Goal: Task Accomplishment & Management: Use online tool/utility

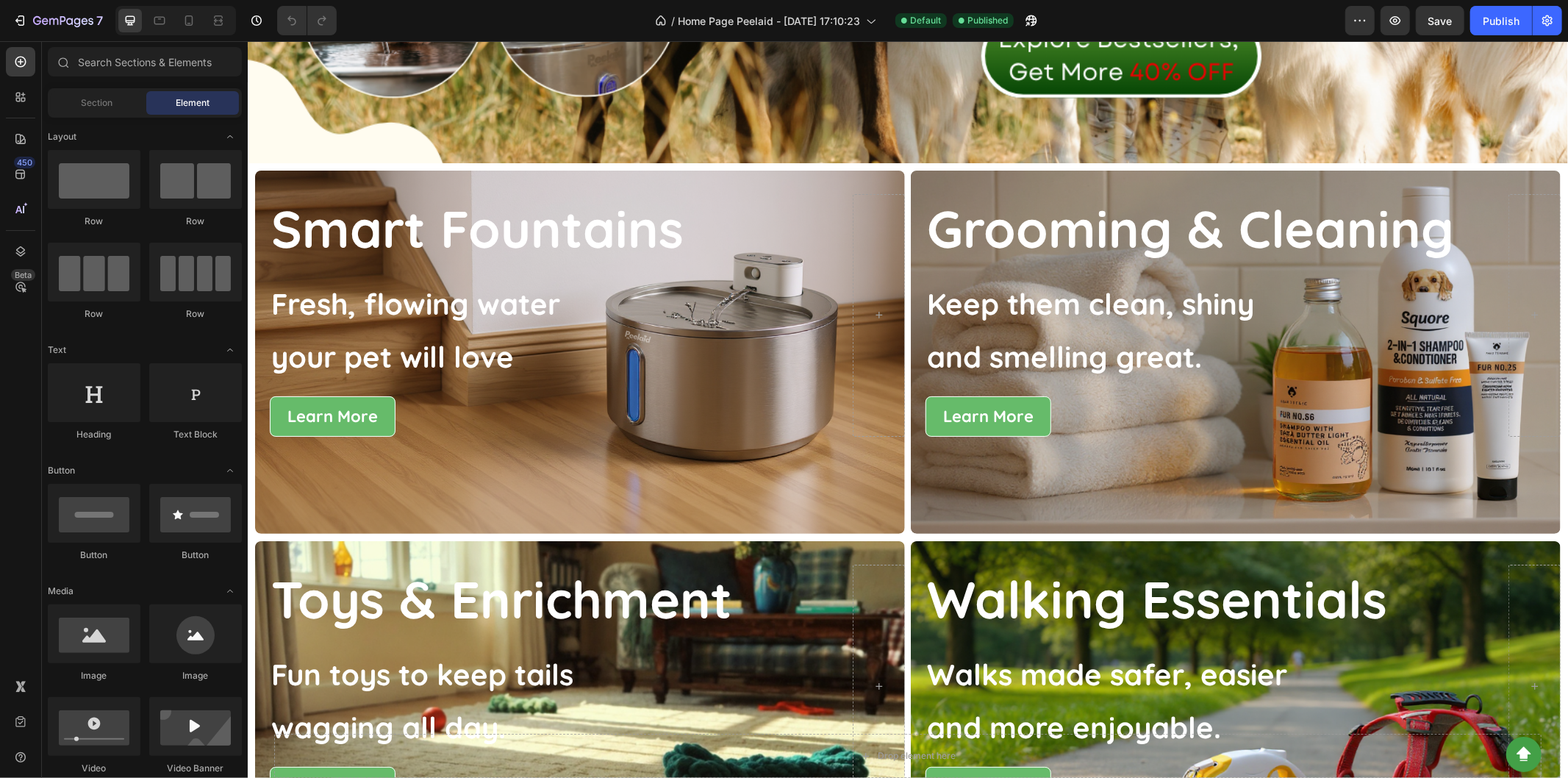
scroll to position [787, 0]
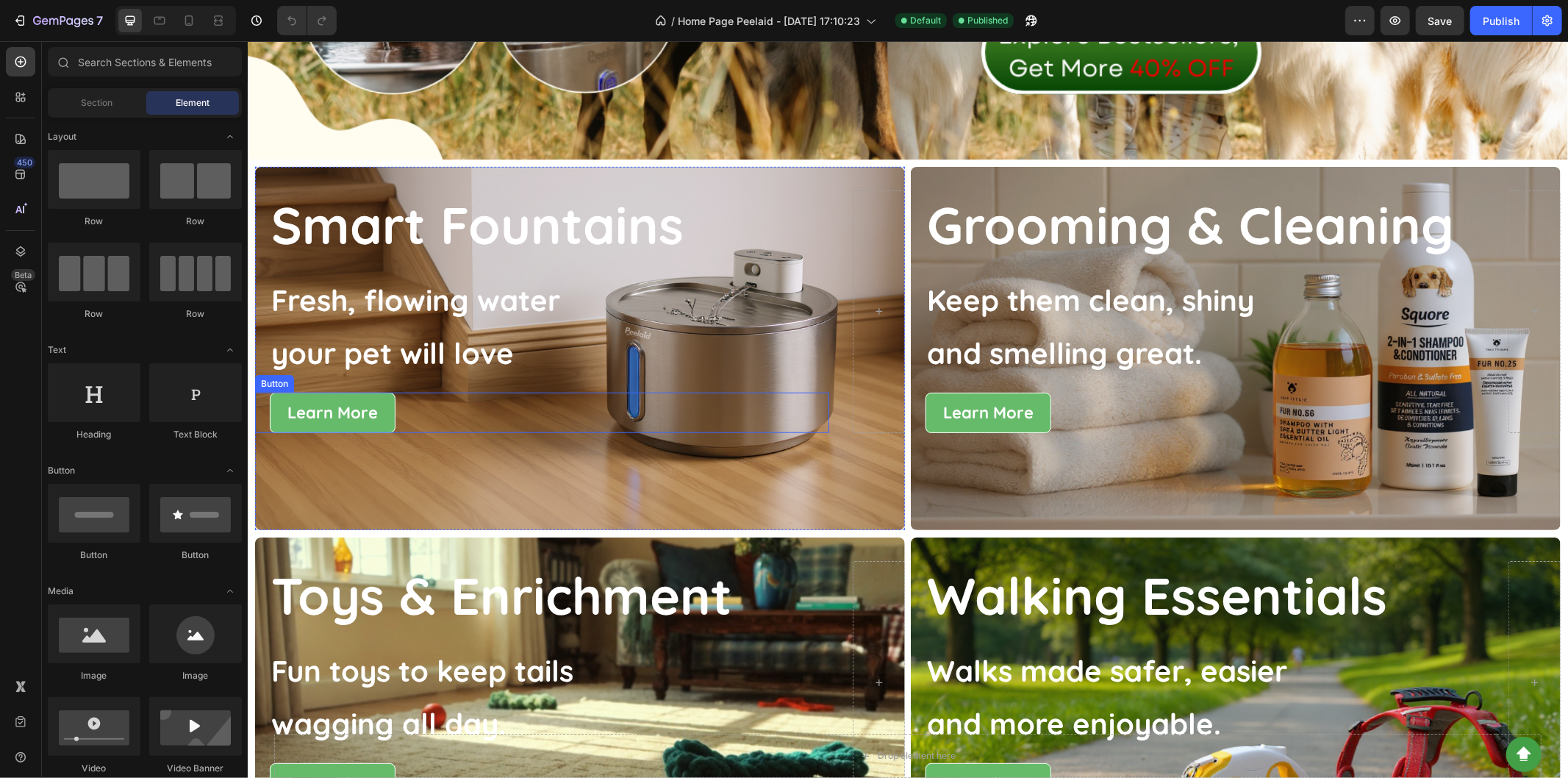
click at [791, 392] on div "Learn More Button" at bounding box center [541, 413] width 574 height 42
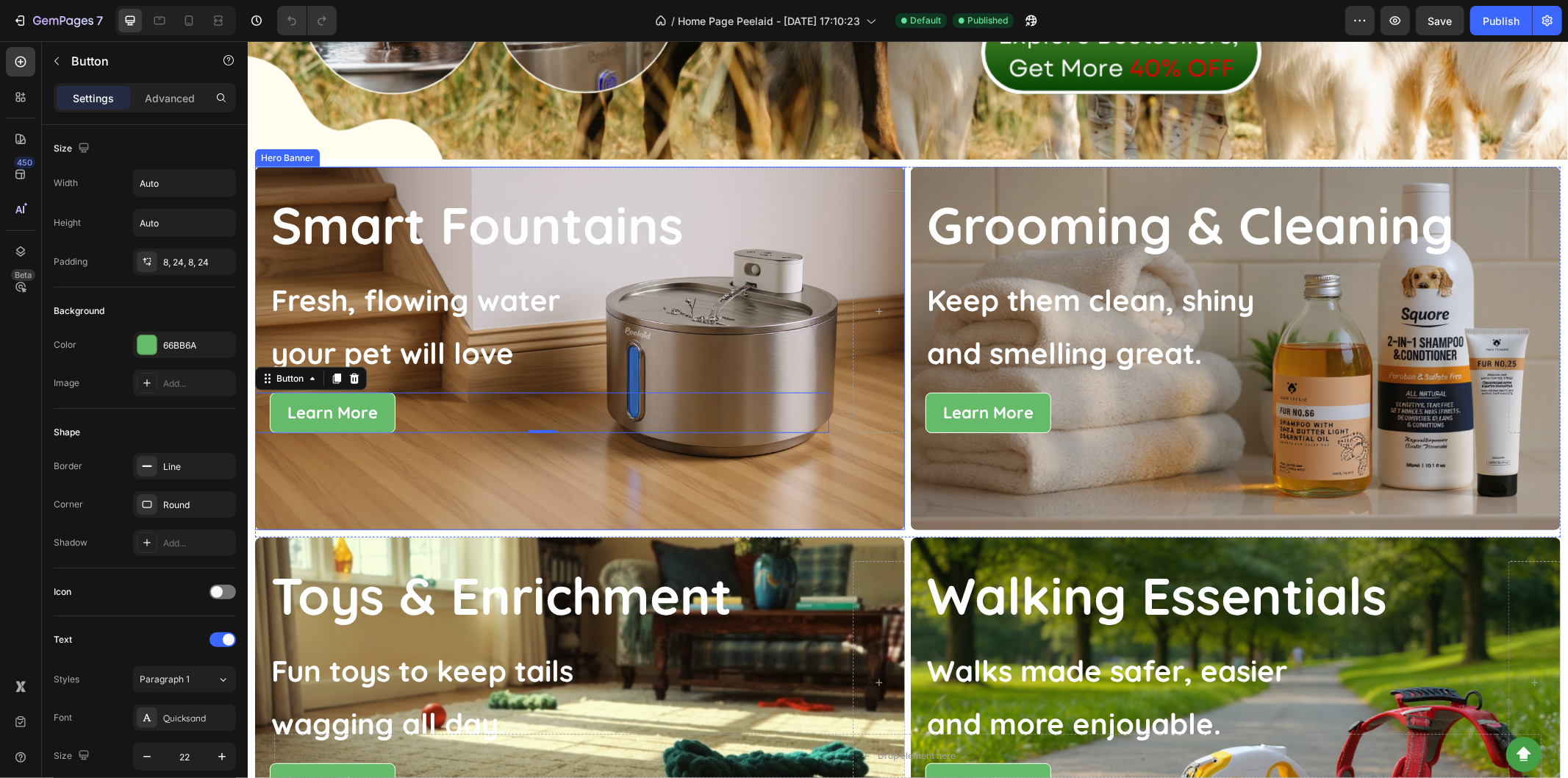
click at [852, 347] on div at bounding box center [877, 312] width 52 height 243
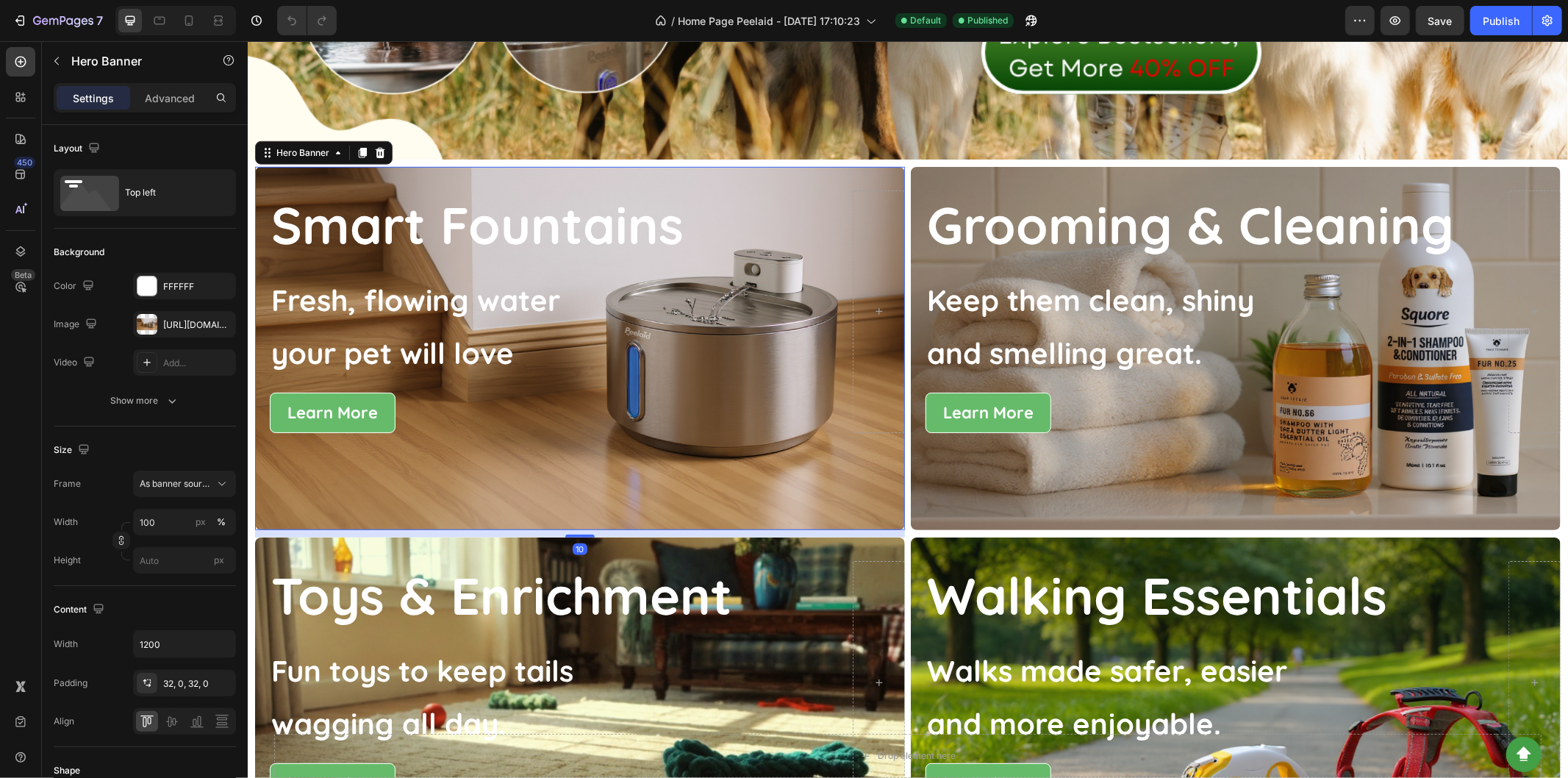
click at [858, 476] on div "Background Image" at bounding box center [579, 347] width 650 height 363
click at [140, 329] on div at bounding box center [146, 324] width 21 height 21
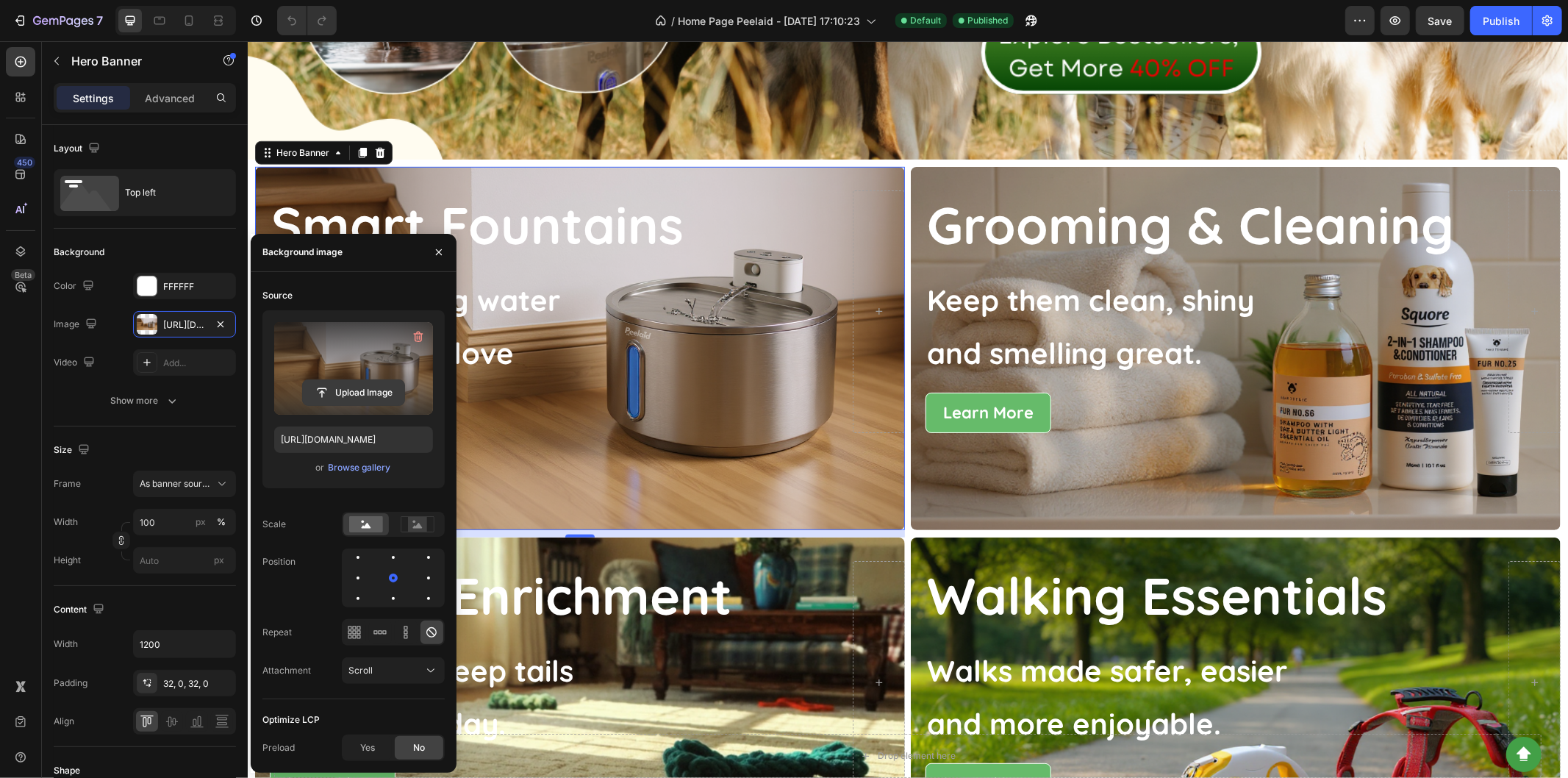
click at [356, 394] on input "file" at bounding box center [353, 392] width 102 height 25
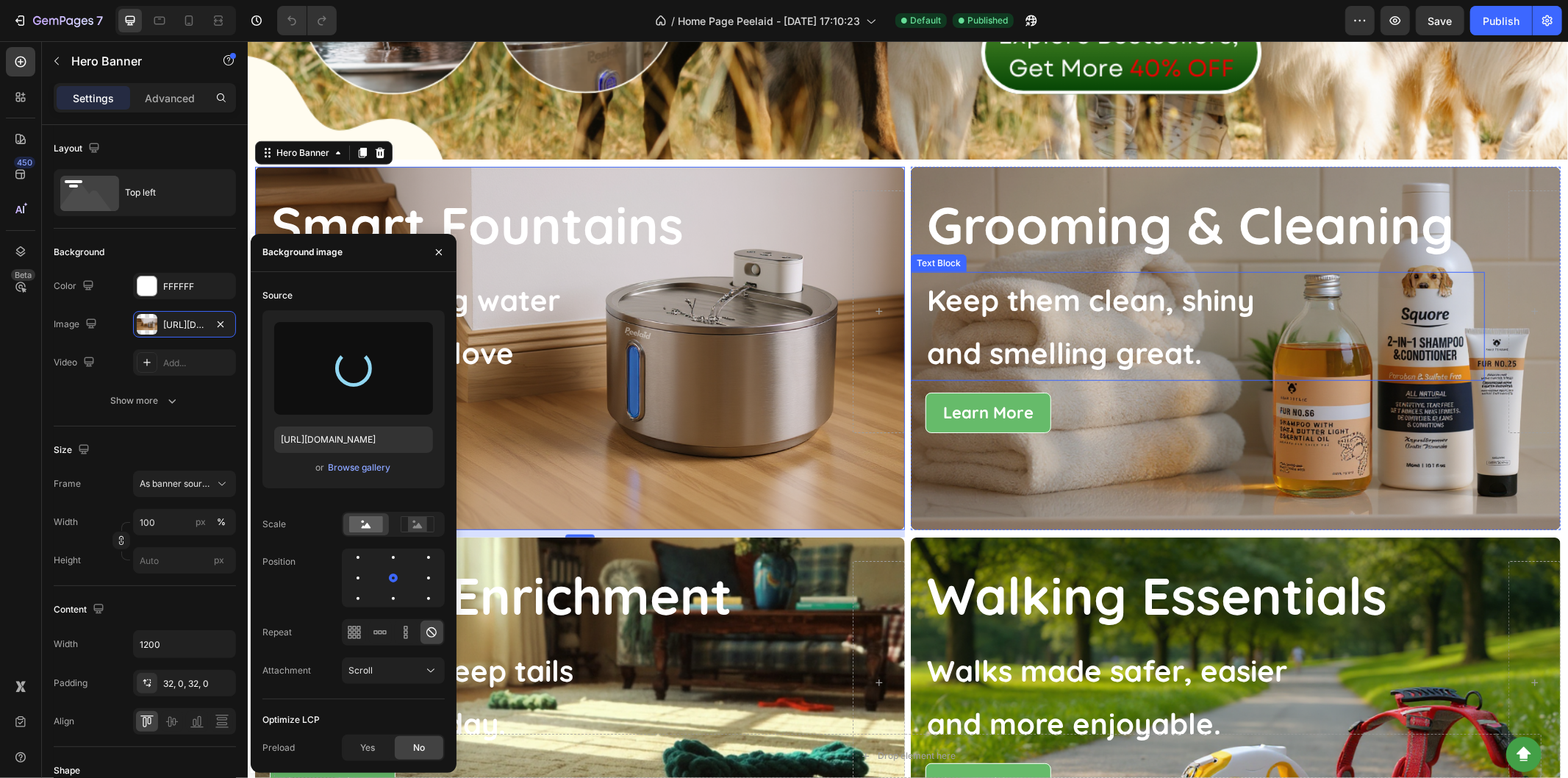
type input "[URL][DOMAIN_NAME]"
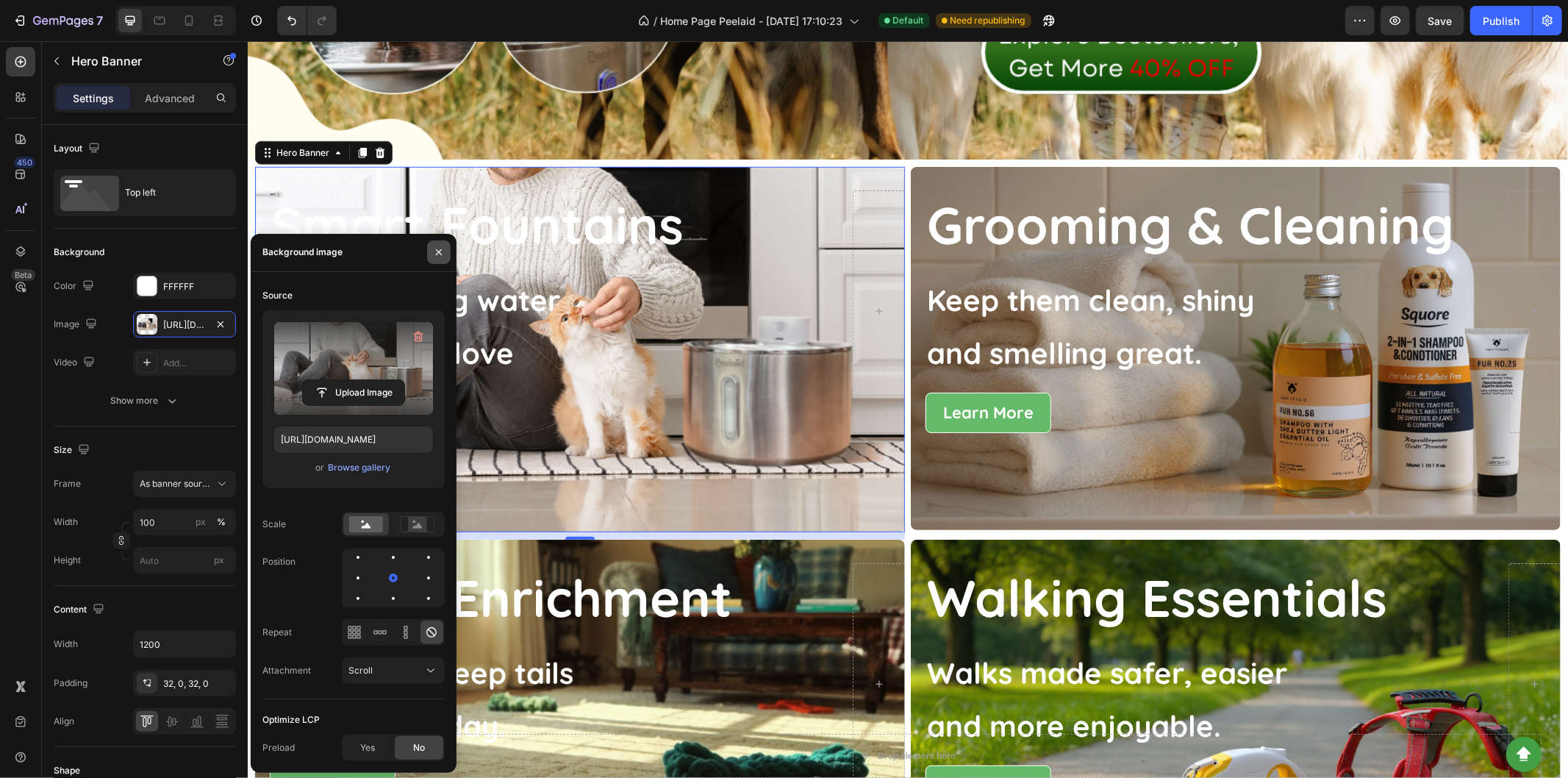
click at [441, 255] on icon "button" at bounding box center [439, 252] width 12 height 12
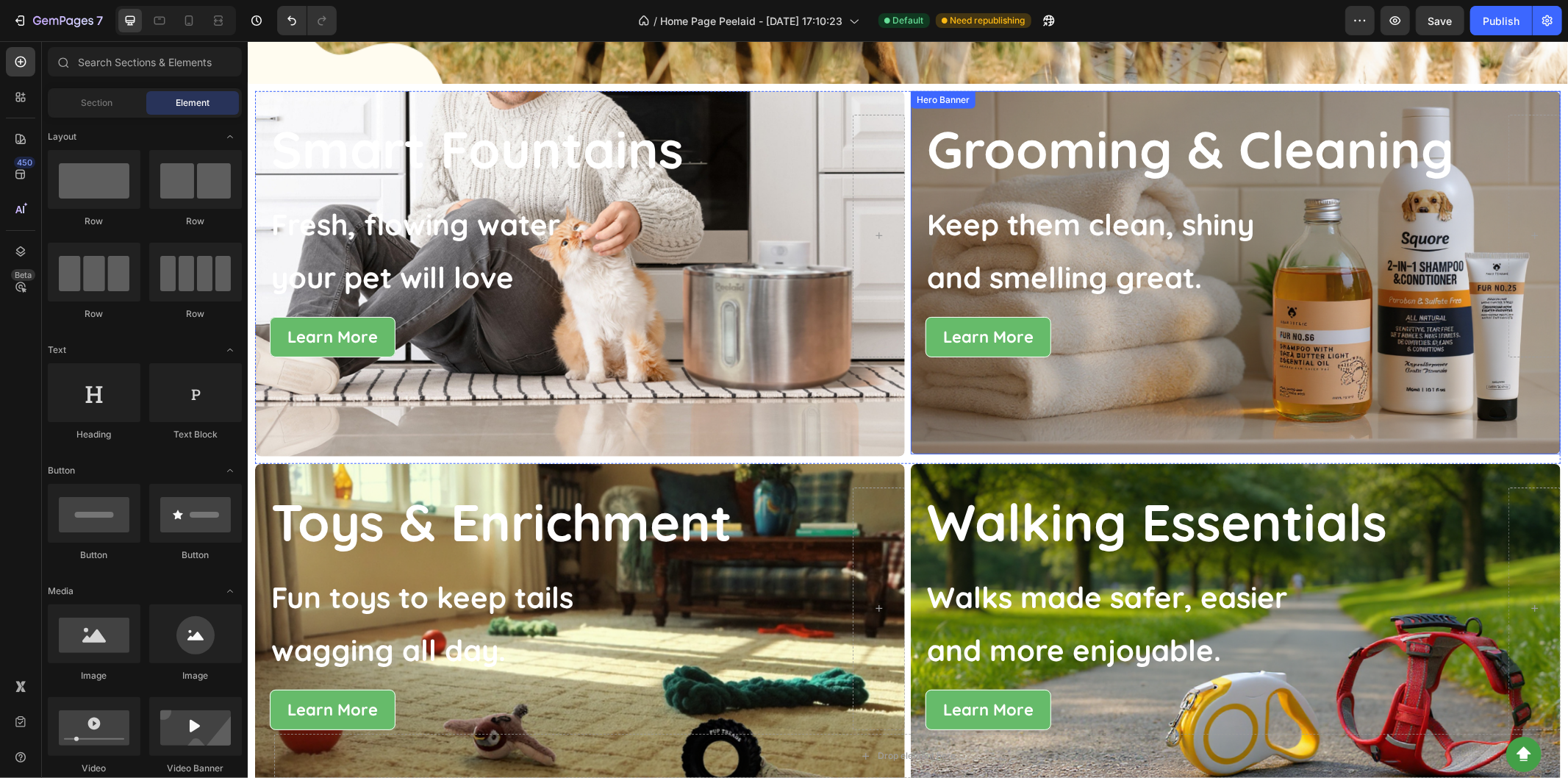
scroll to position [944, 0]
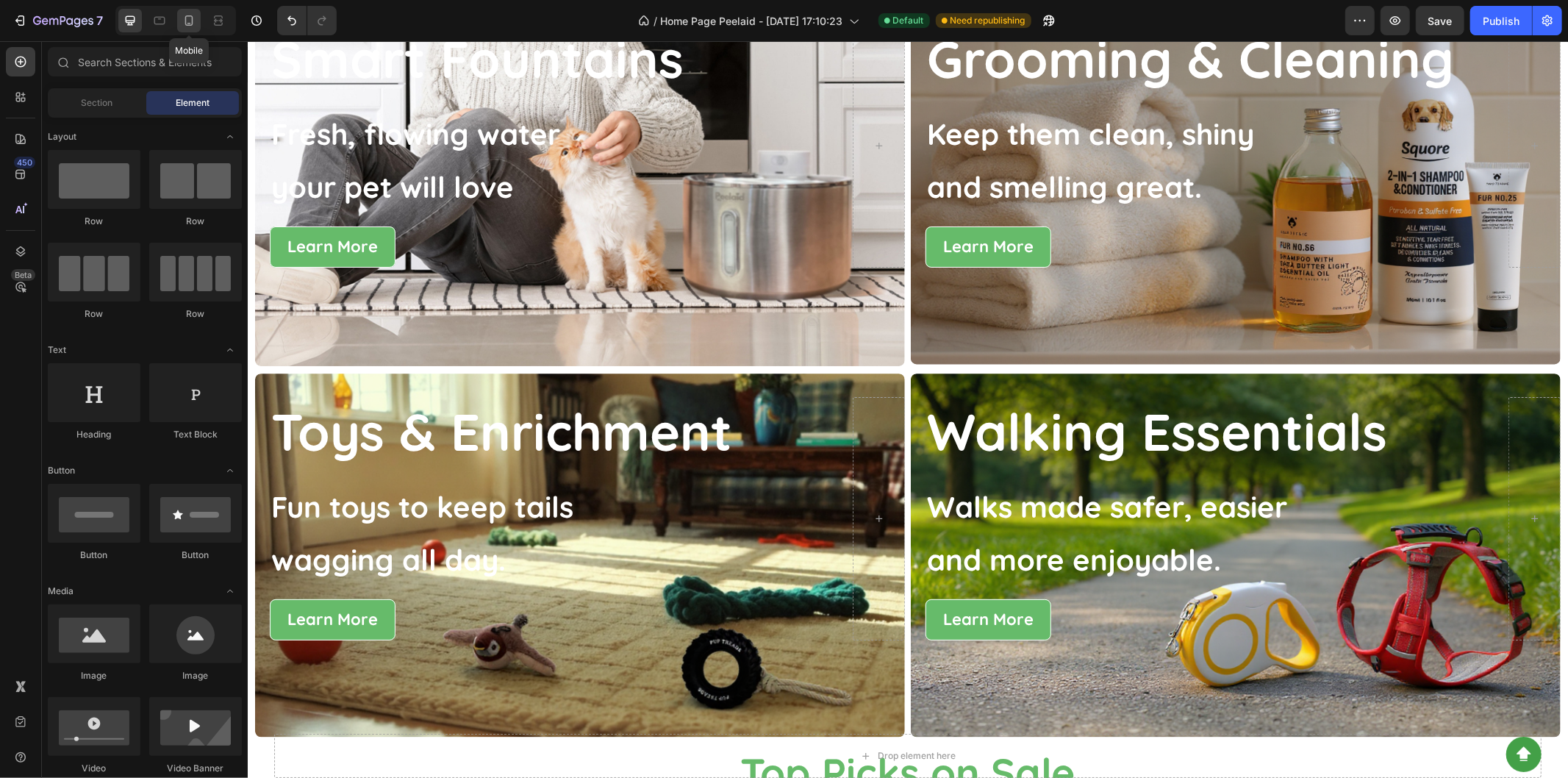
click at [189, 19] on icon at bounding box center [188, 20] width 15 height 15
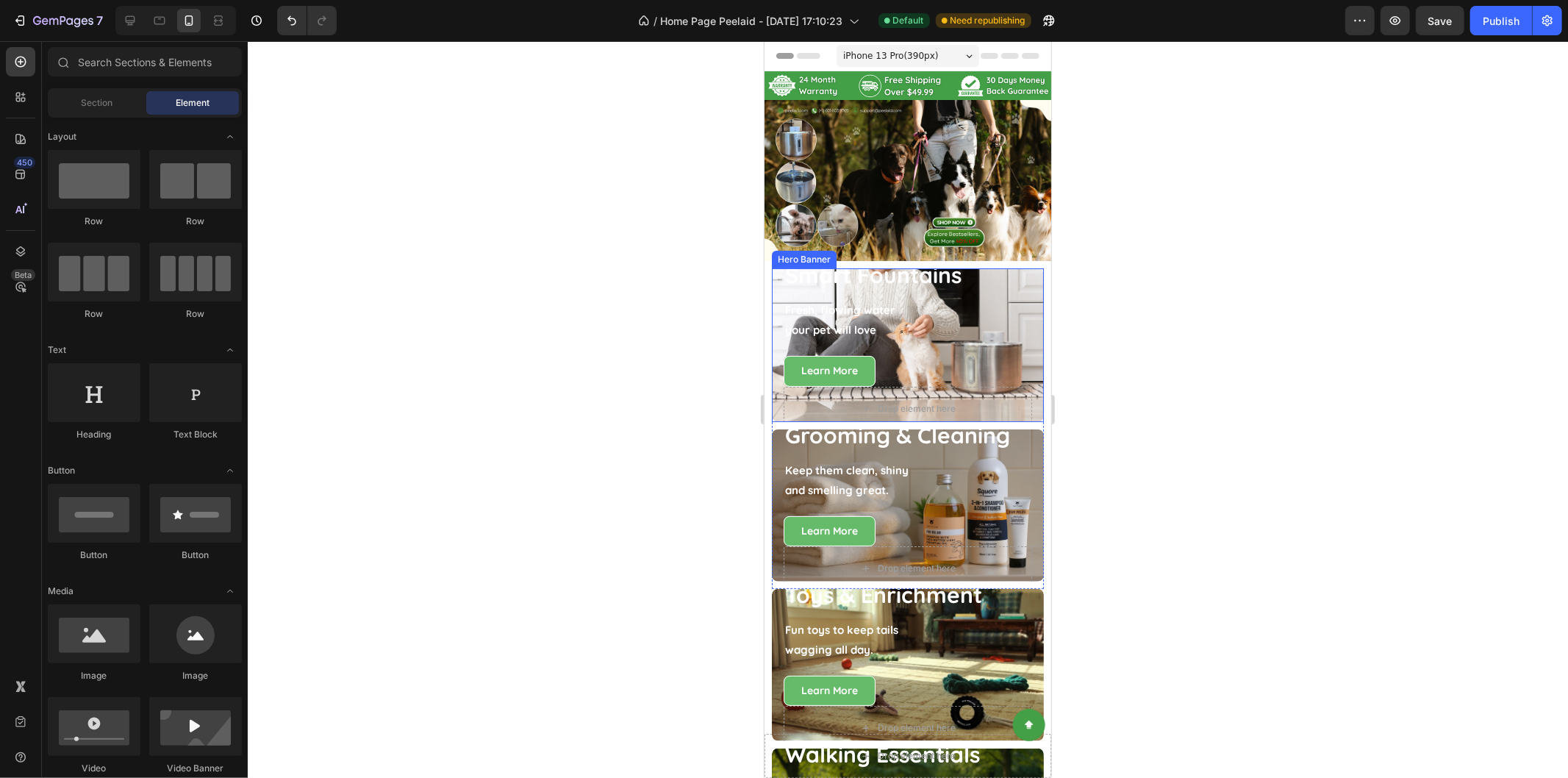
click at [1013, 333] on div "Smart Fountains Heading Fresh, flowing water your pet will love Text Block Lear…" at bounding box center [906, 323] width 248 height 127
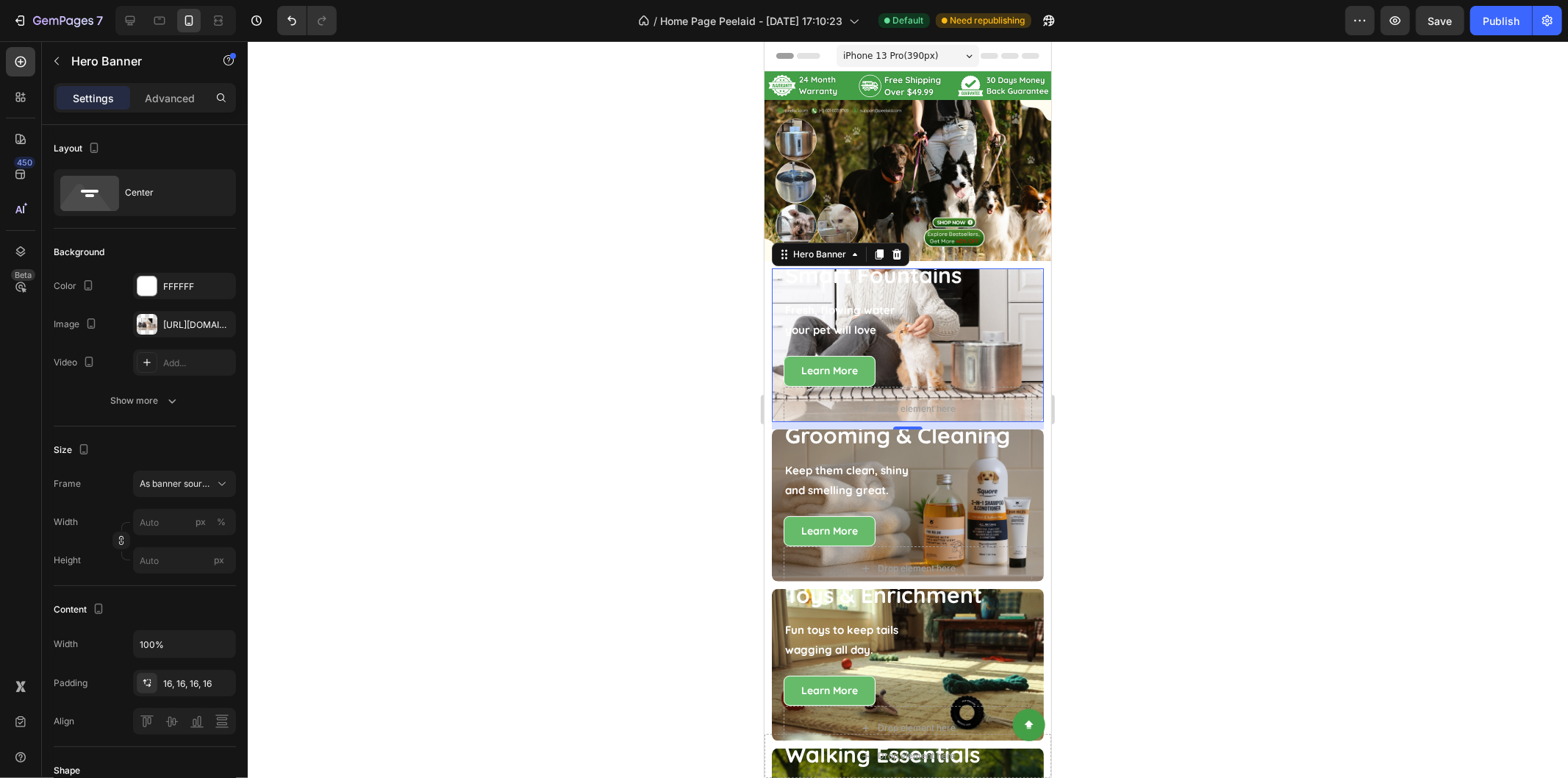
click at [1183, 373] on div at bounding box center [907, 410] width 1320 height 736
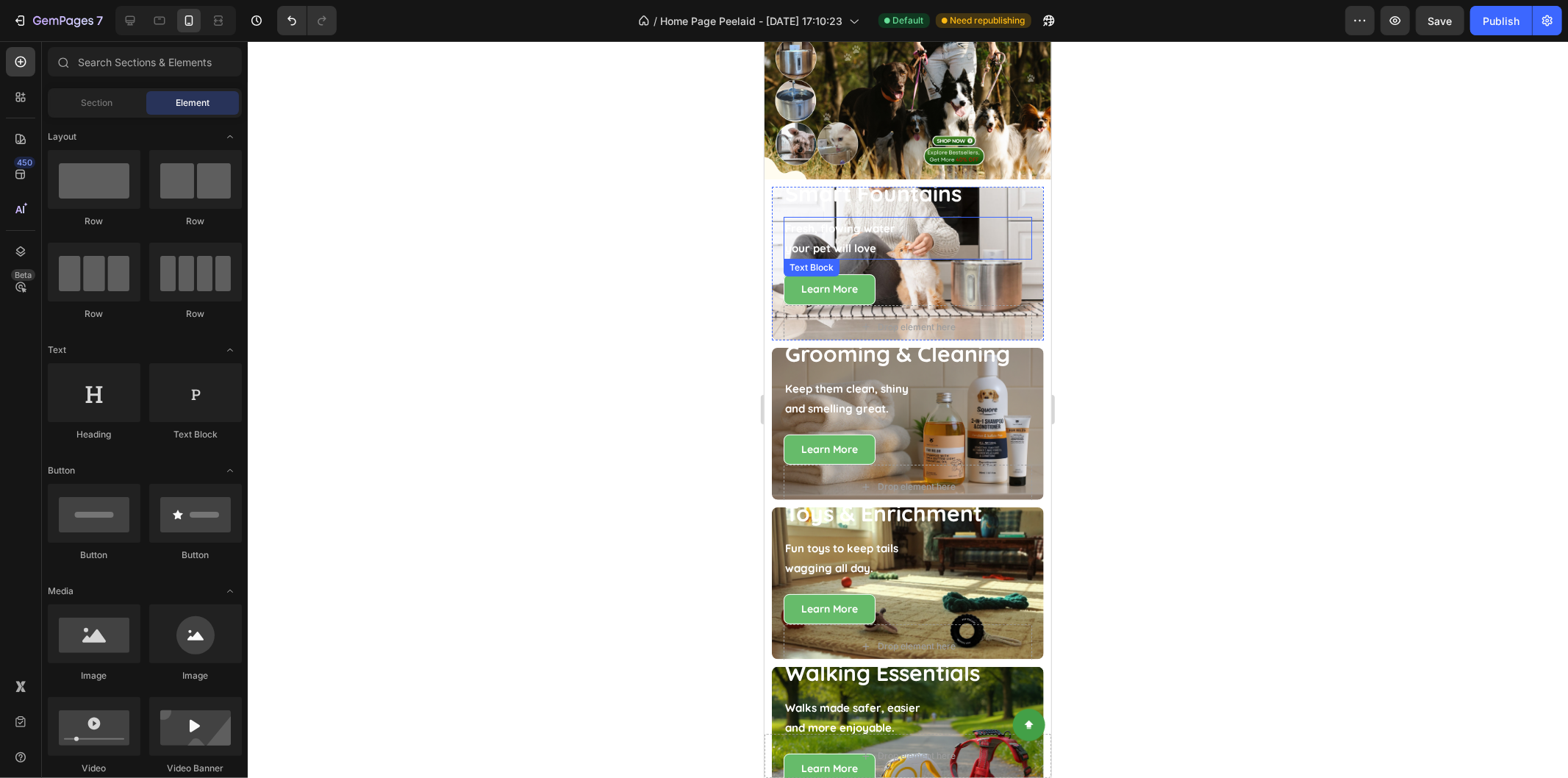
scroll to position [163, 0]
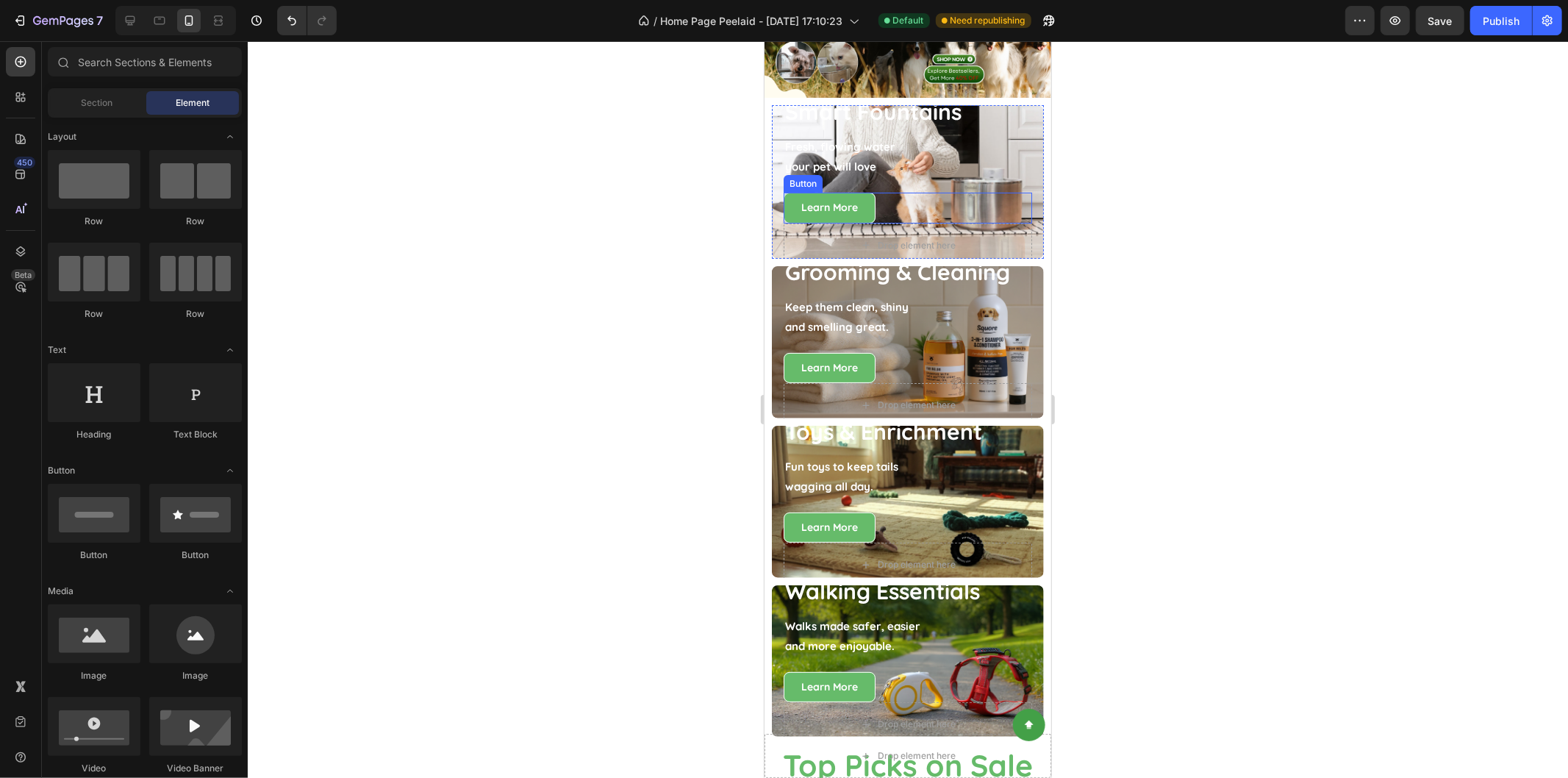
click at [1010, 192] on div "Learn More Button" at bounding box center [906, 207] width 248 height 30
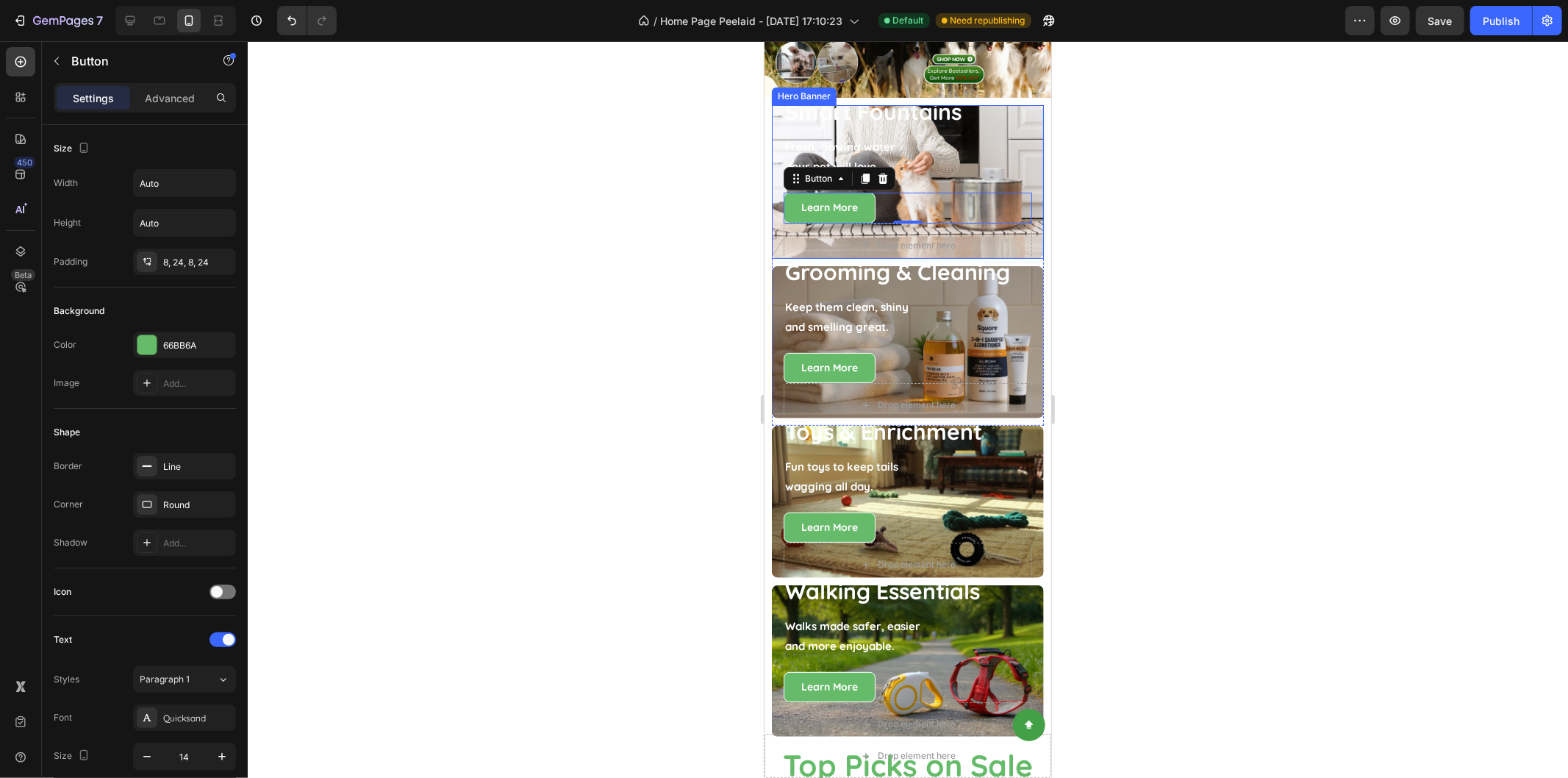
click at [1028, 173] on div "Smart Fountains Heading Fresh, flowing water your pet will love Text Block Lear…" at bounding box center [906, 181] width 272 height 194
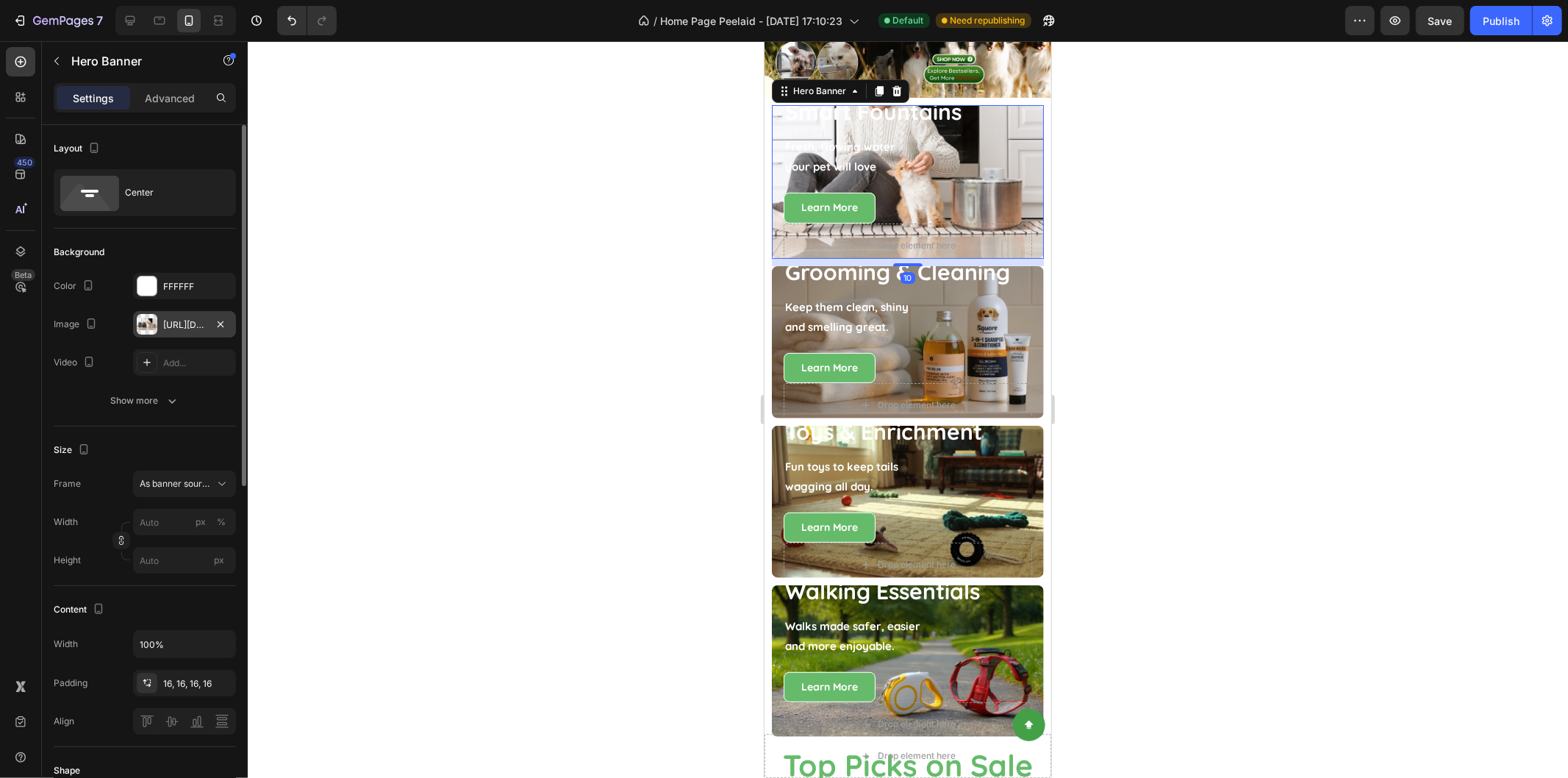
click at [150, 327] on div at bounding box center [146, 324] width 21 height 21
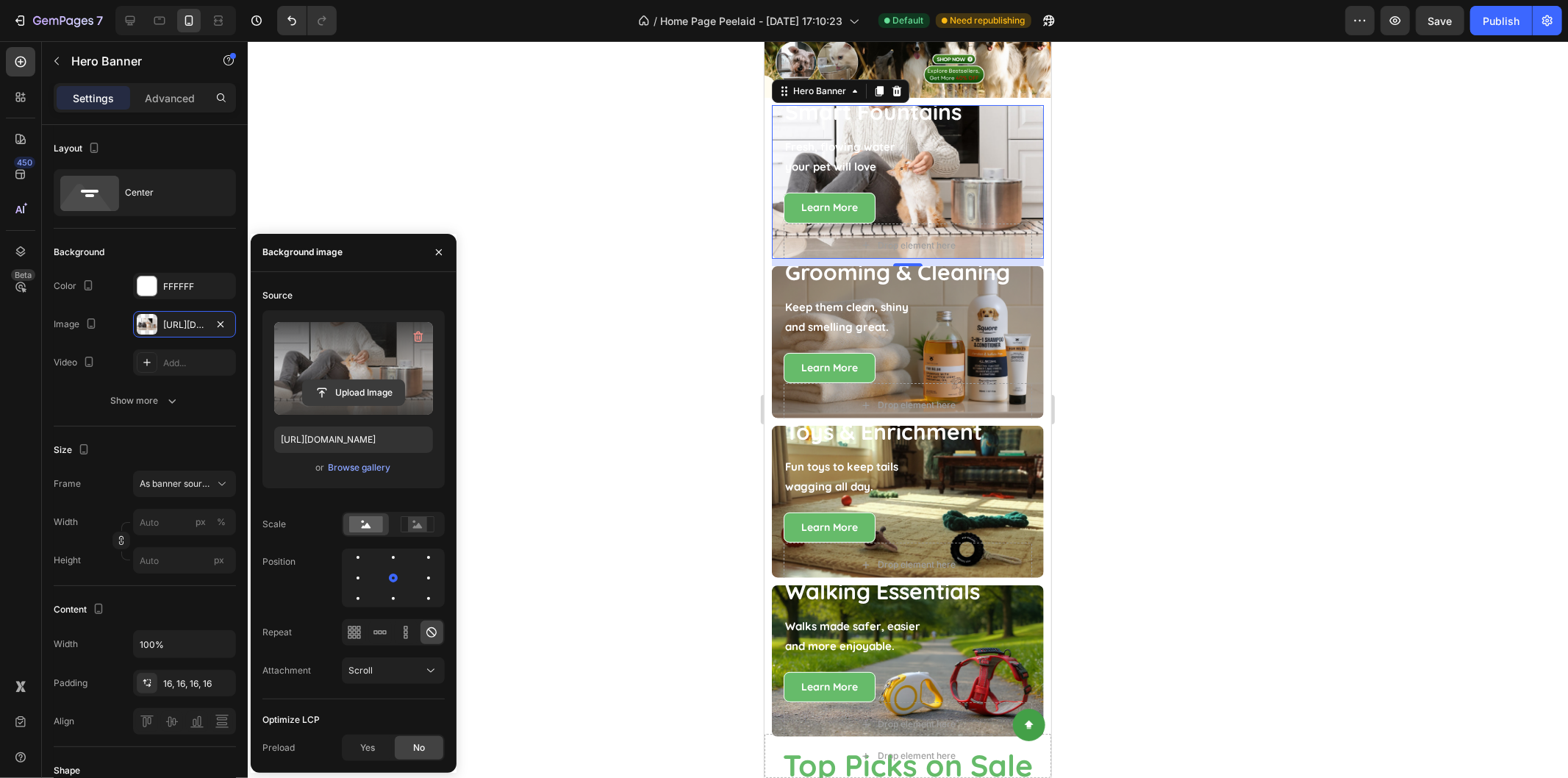
click at [375, 400] on input "file" at bounding box center [353, 392] width 102 height 25
click at [357, 387] on input "file" at bounding box center [353, 392] width 102 height 25
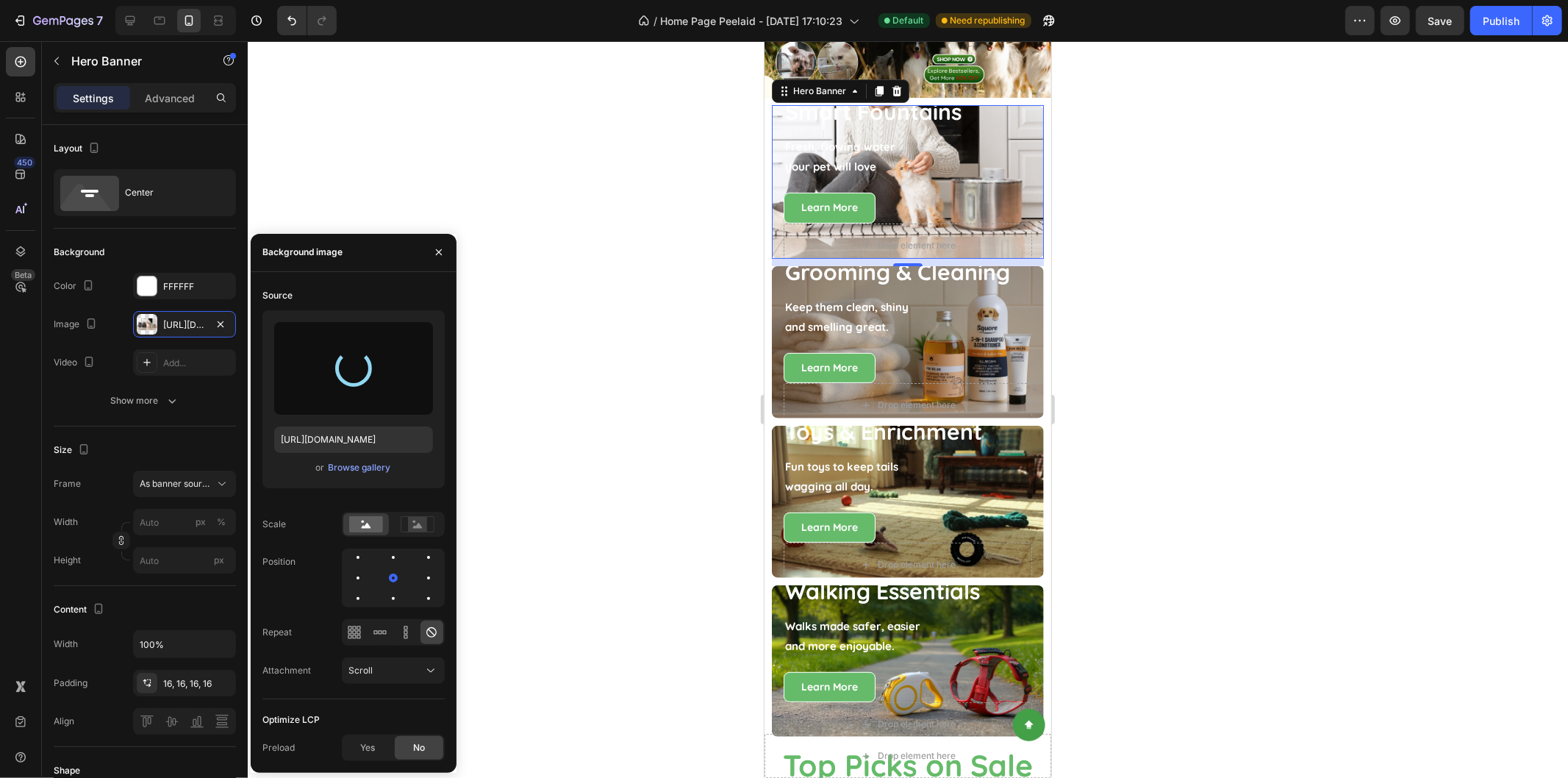
type input "[URL][DOMAIN_NAME]"
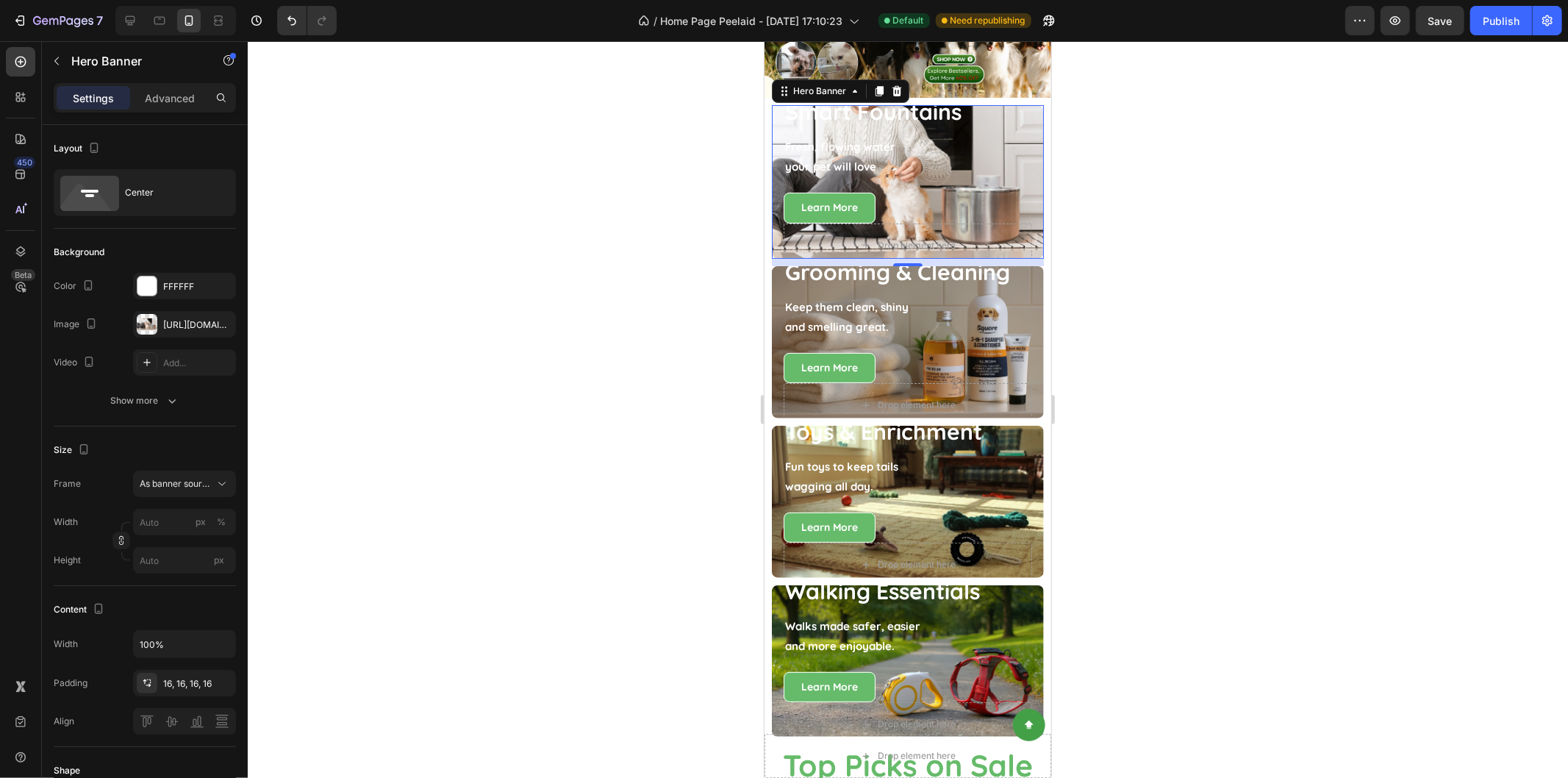
click at [623, 293] on div at bounding box center [907, 410] width 1320 height 736
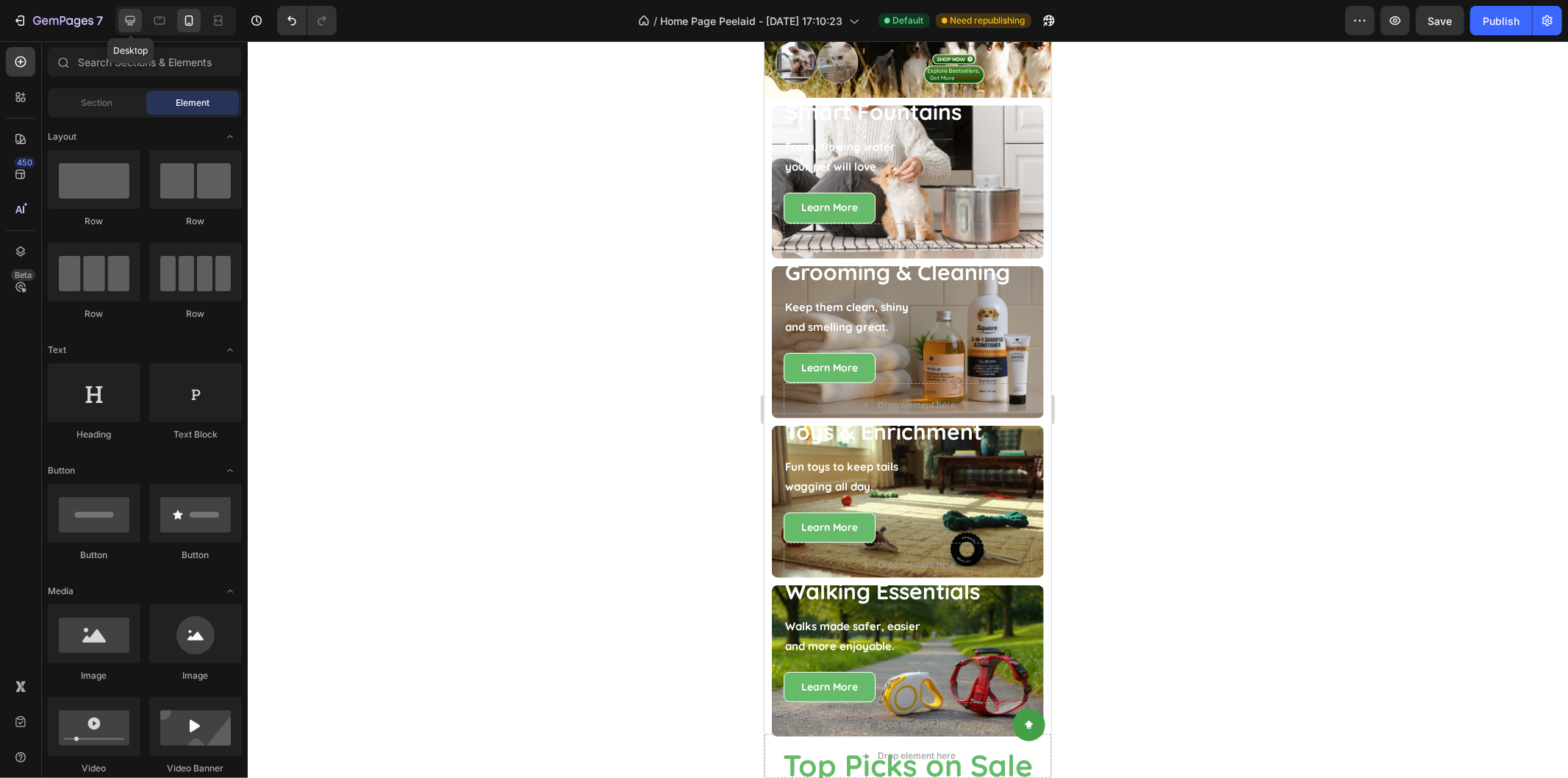
click at [135, 22] on icon at bounding box center [131, 21] width 10 height 10
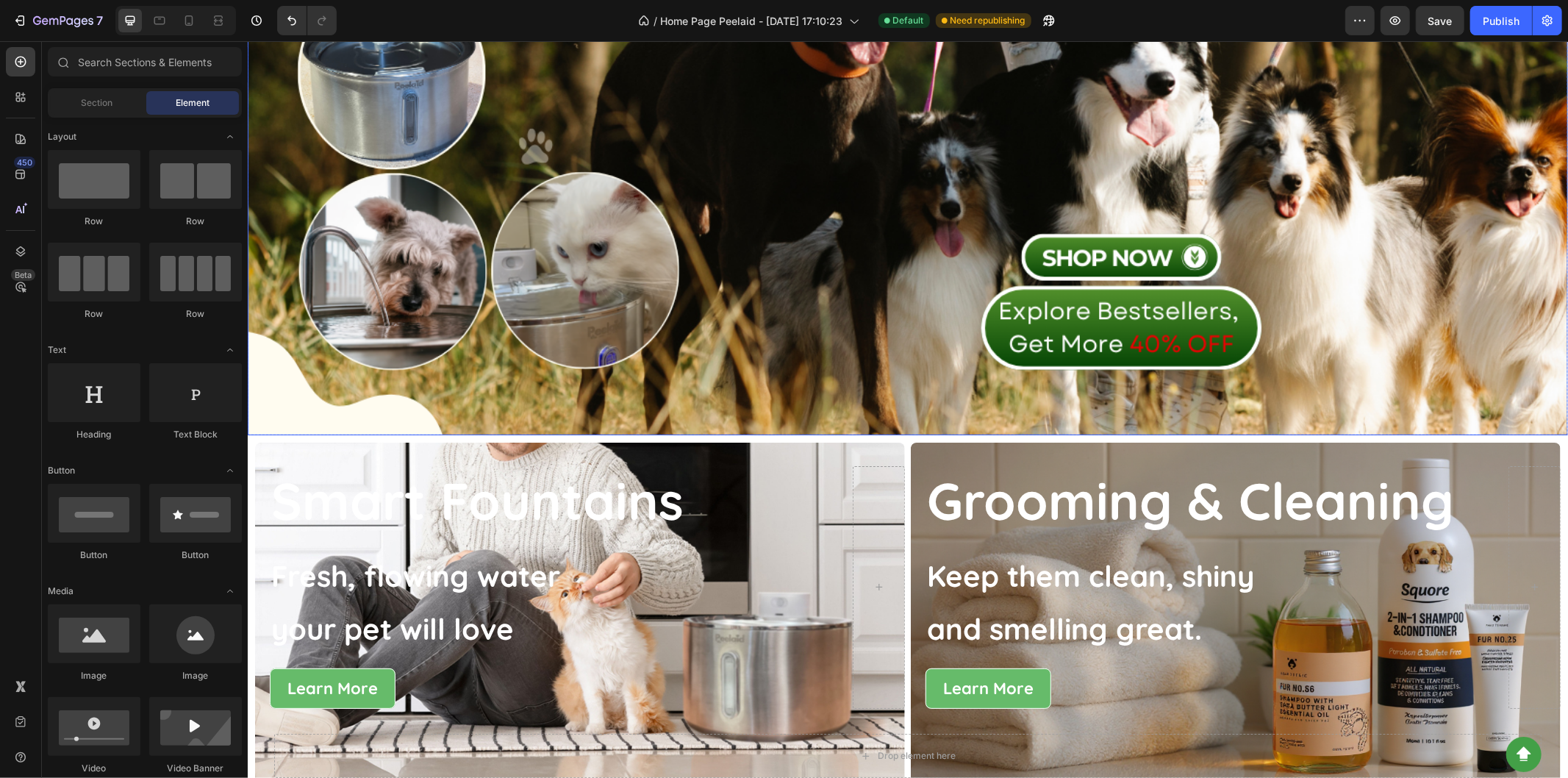
scroll to position [593, 0]
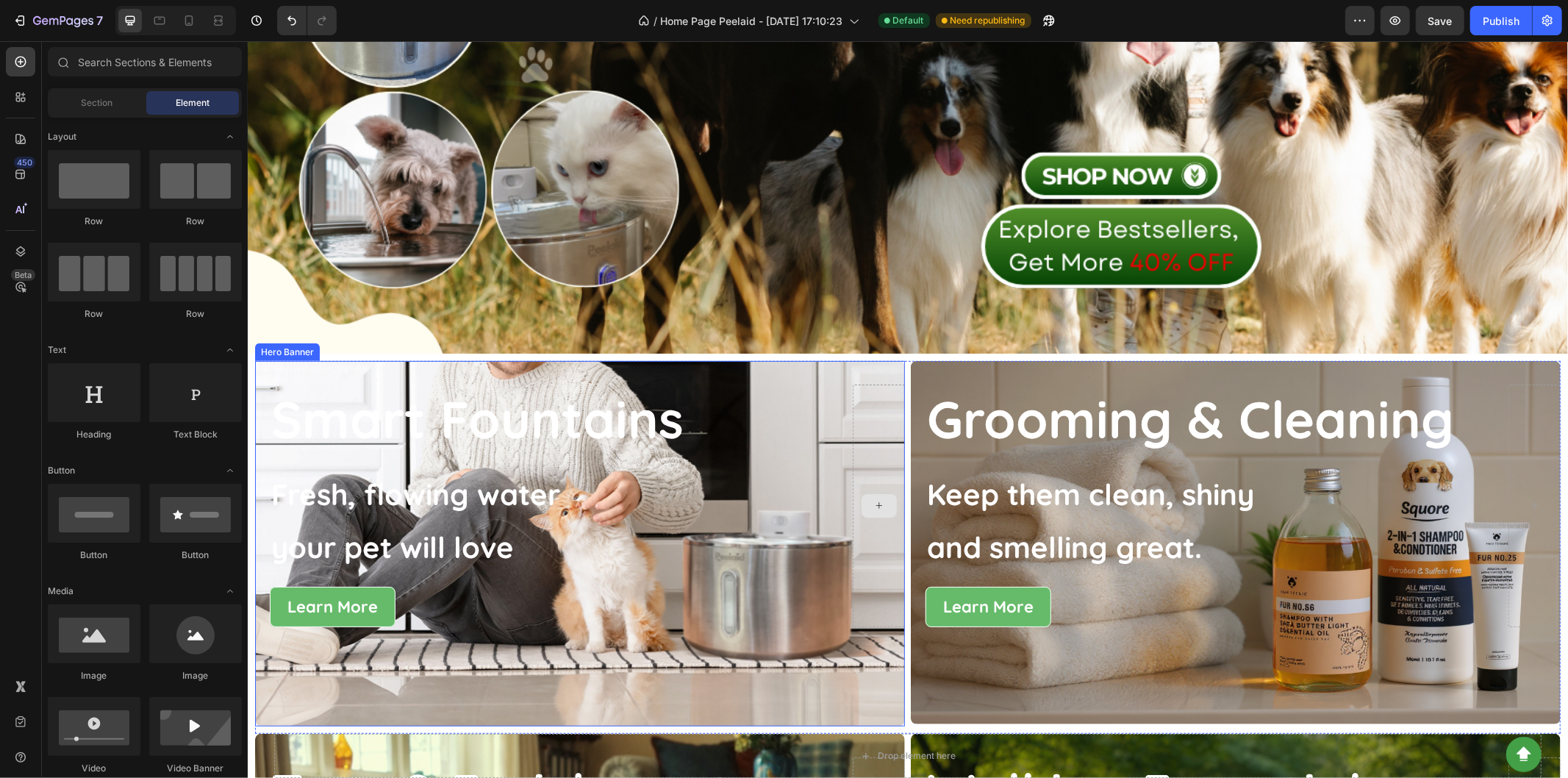
click at [866, 434] on div at bounding box center [877, 506] width 52 height 243
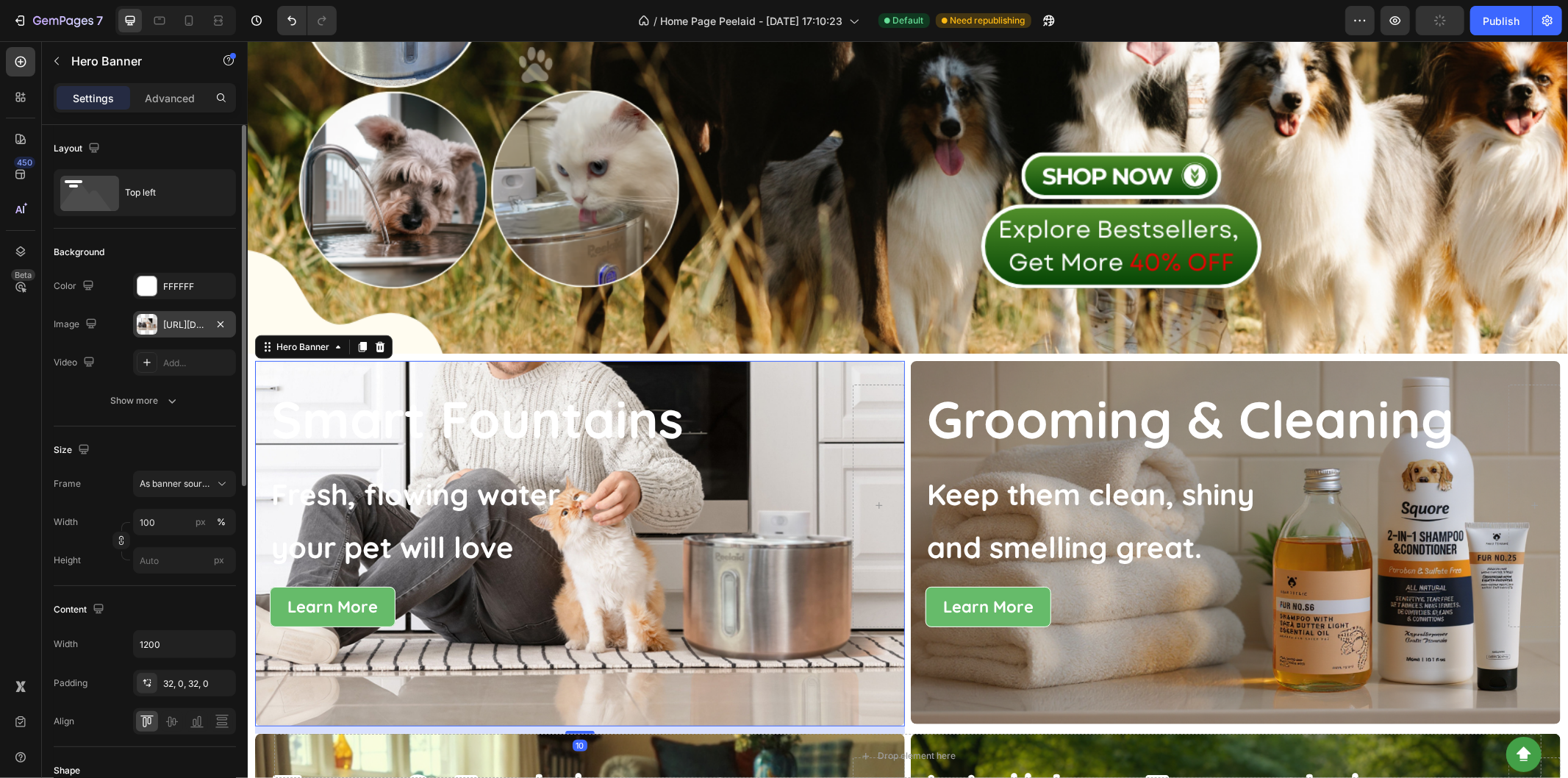
click at [184, 321] on div "[URL][DOMAIN_NAME]" at bounding box center [184, 325] width 43 height 13
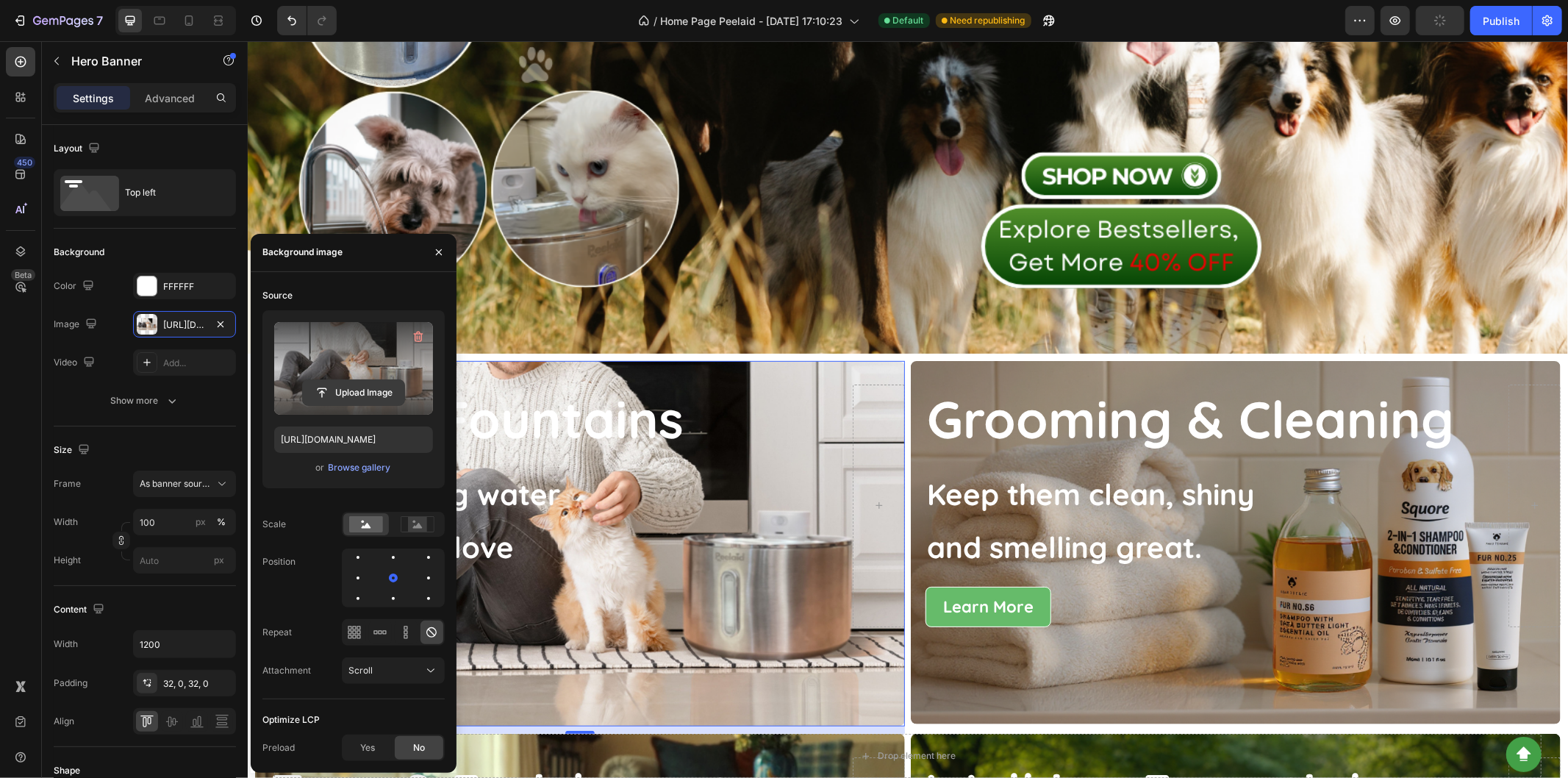
click at [366, 386] on input "file" at bounding box center [353, 392] width 102 height 25
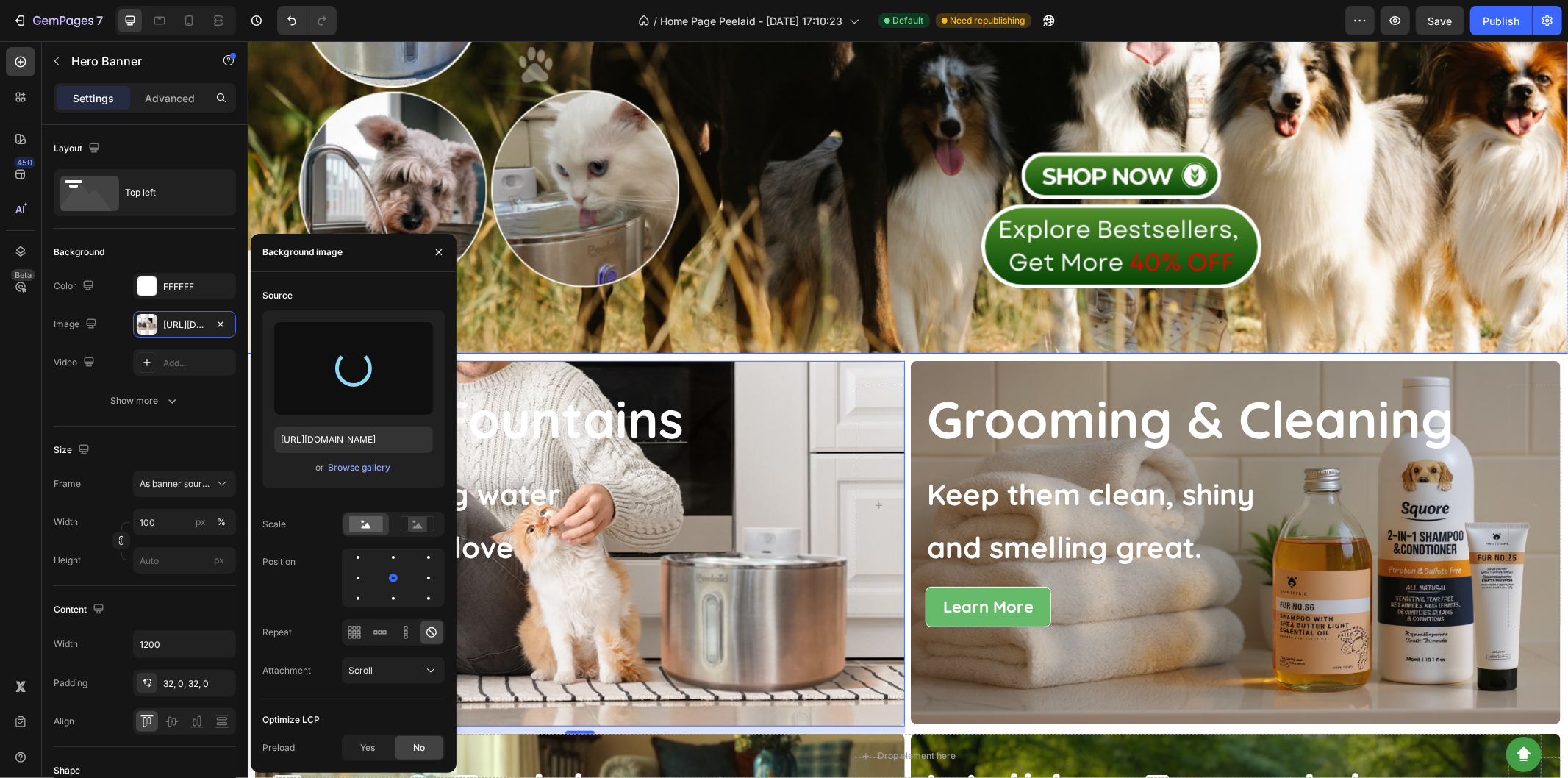
type input "[URL][DOMAIN_NAME]"
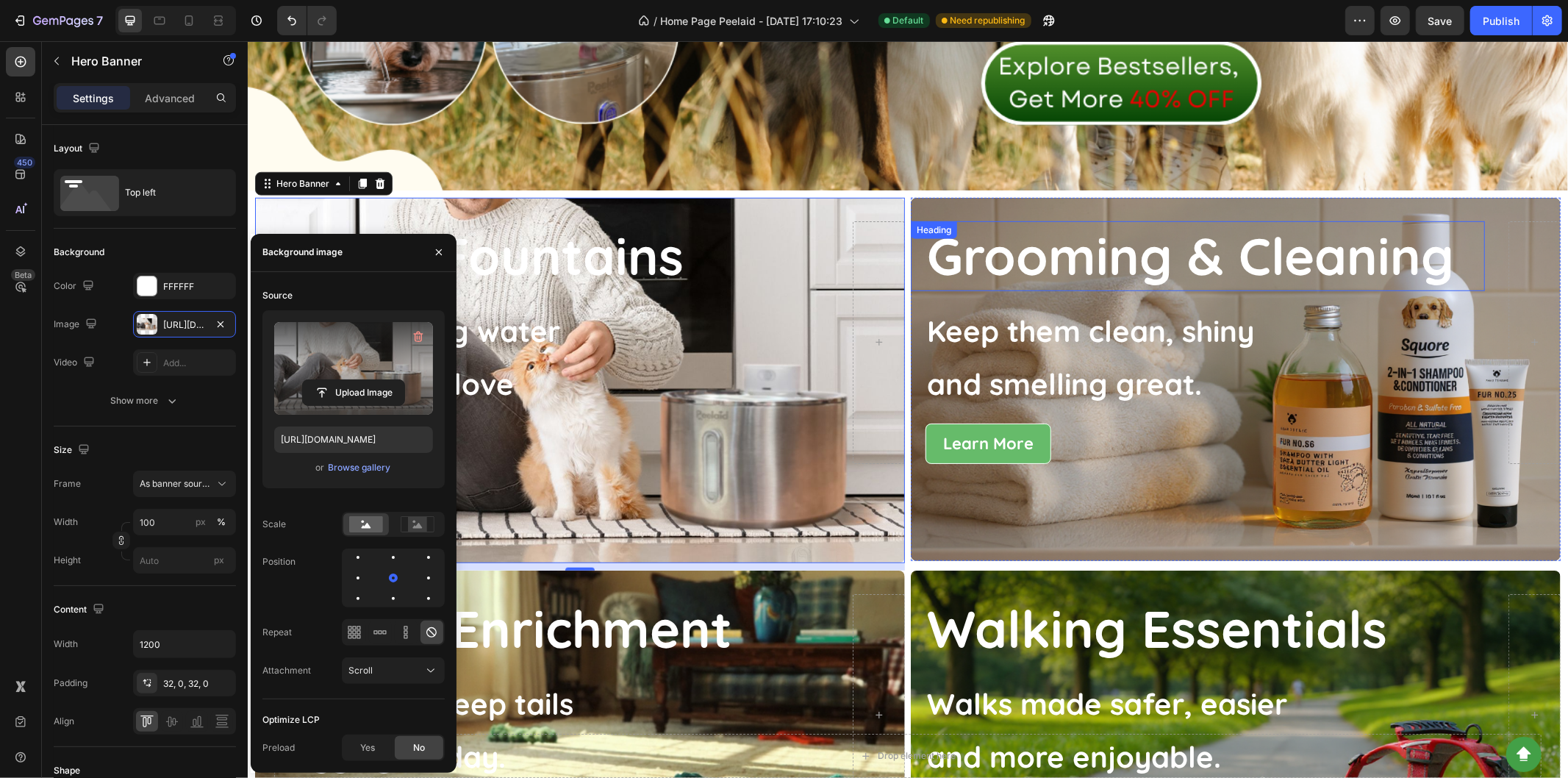
scroll to position [838, 0]
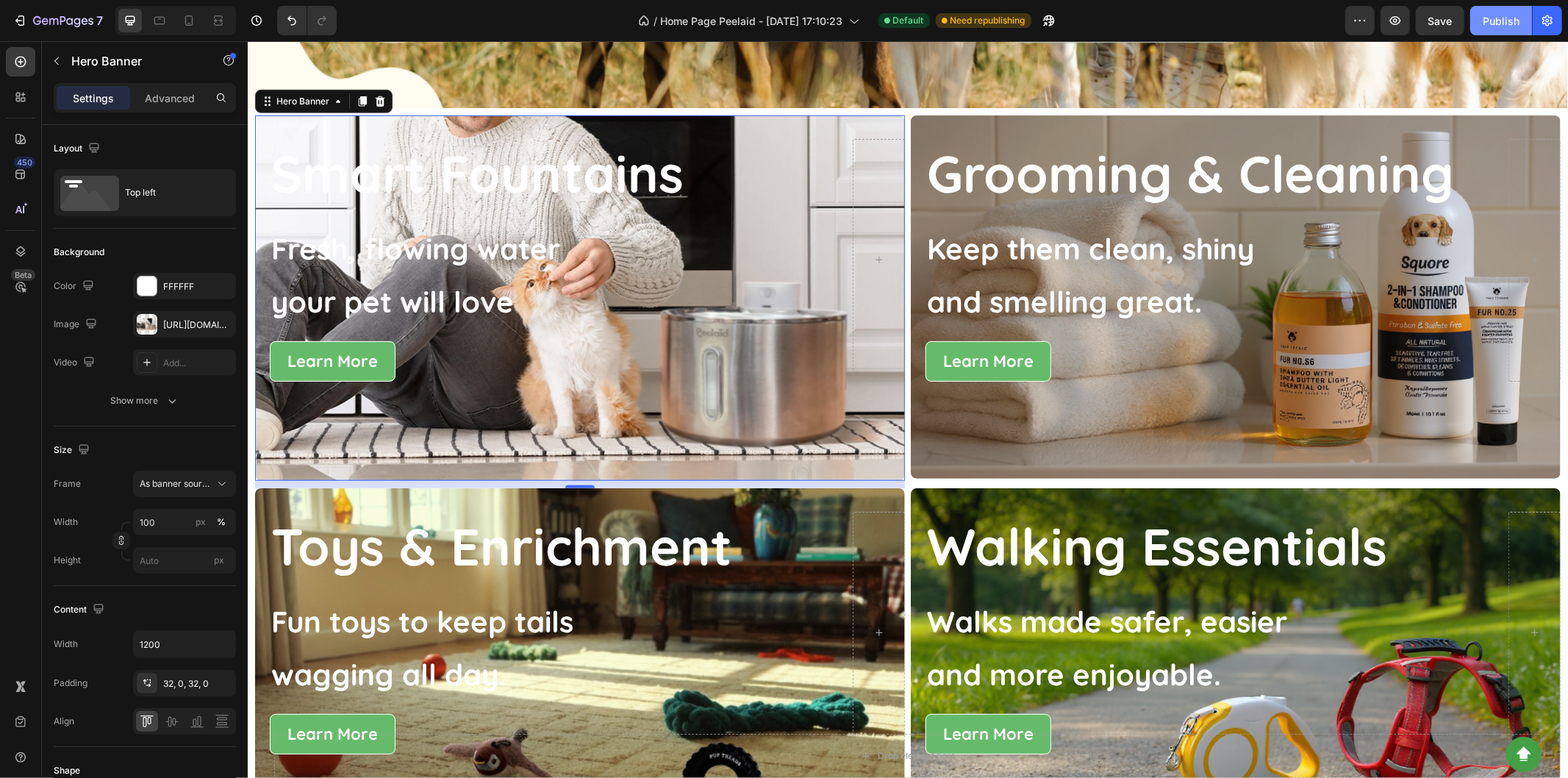
click at [1502, 31] on button "Publish" at bounding box center [1501, 21] width 61 height 30
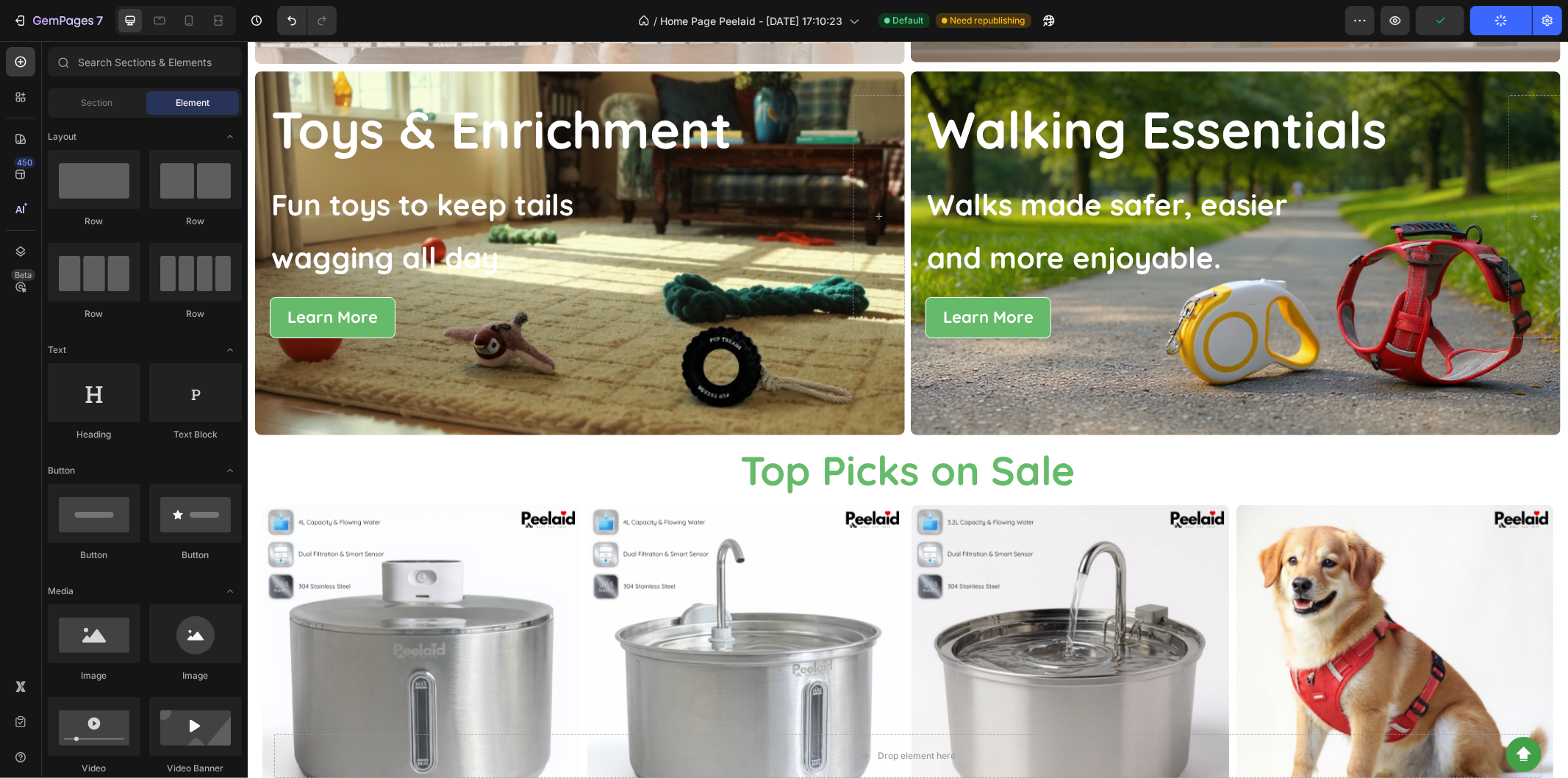
scroll to position [1340, 0]
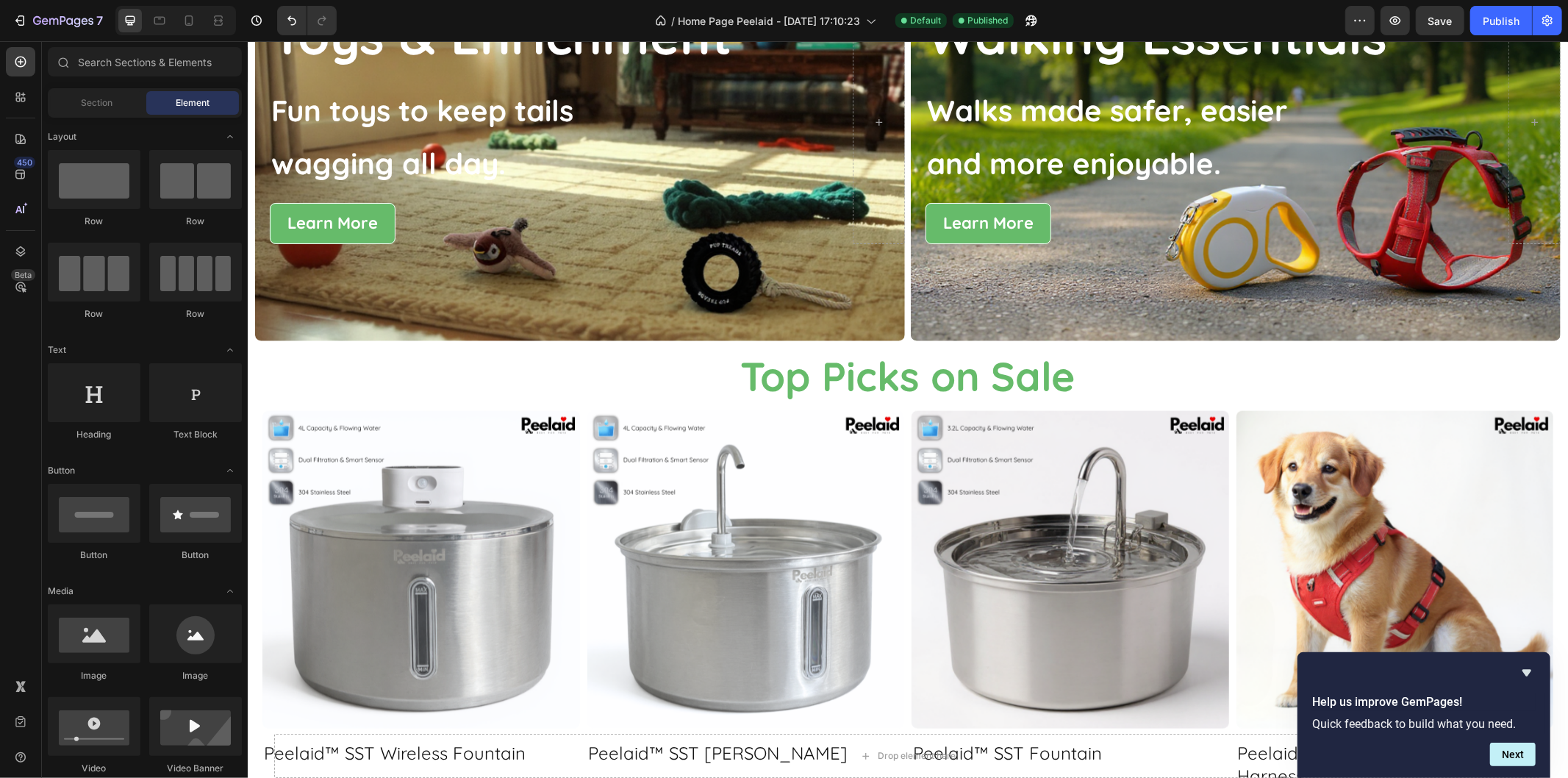
drag, startPoint x: 1566, startPoint y: 481, endPoint x: 1566, endPoint y: 412, distance: 69.0
click at [1566, 412] on html "Header Drop element here Sticky Button Sticky Smart Fountains Heading Fresh, fl…" at bounding box center [907, 277] width 1320 height 3155
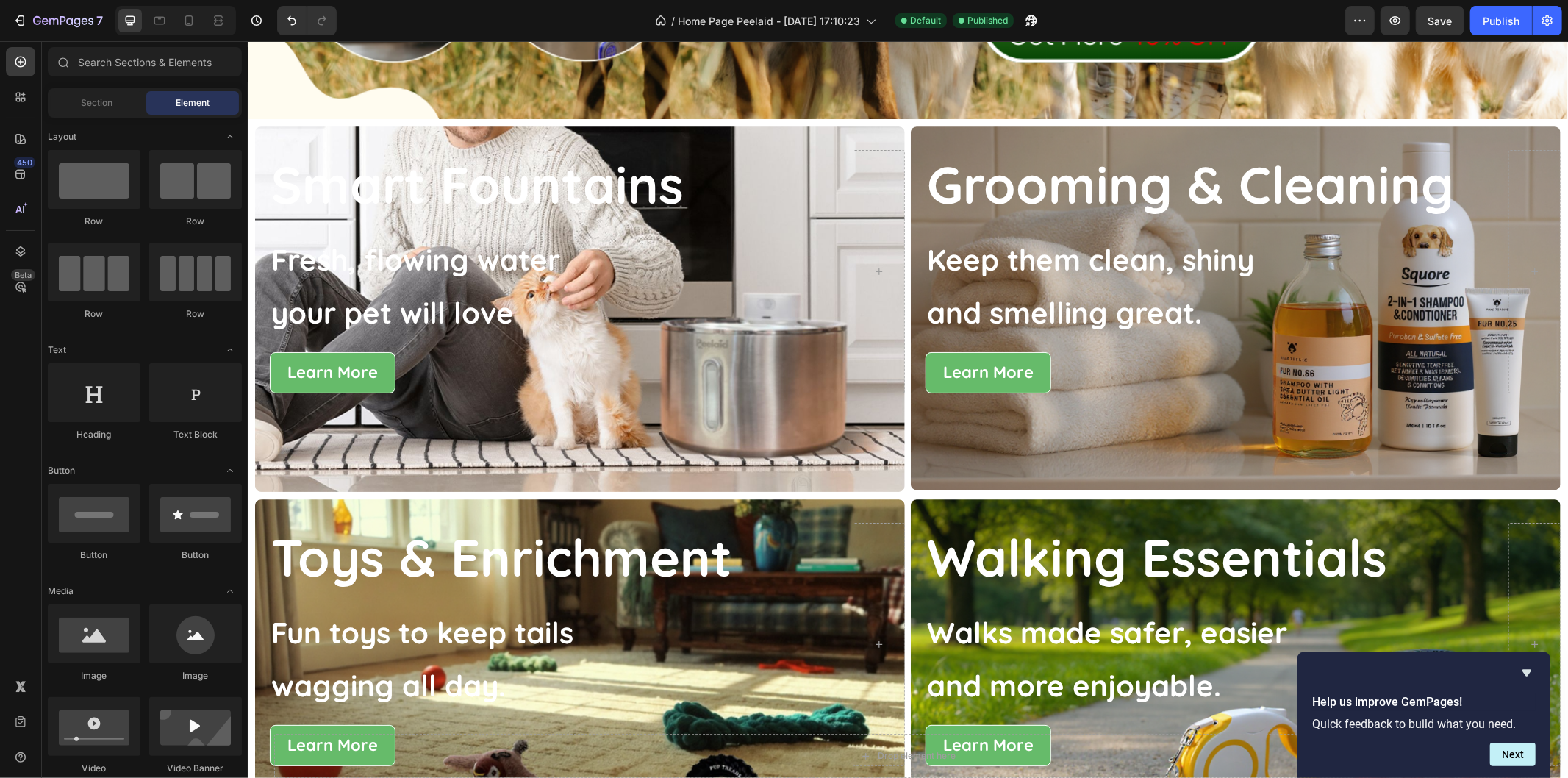
scroll to position [805, 0]
